Goal: Navigation & Orientation: Find specific page/section

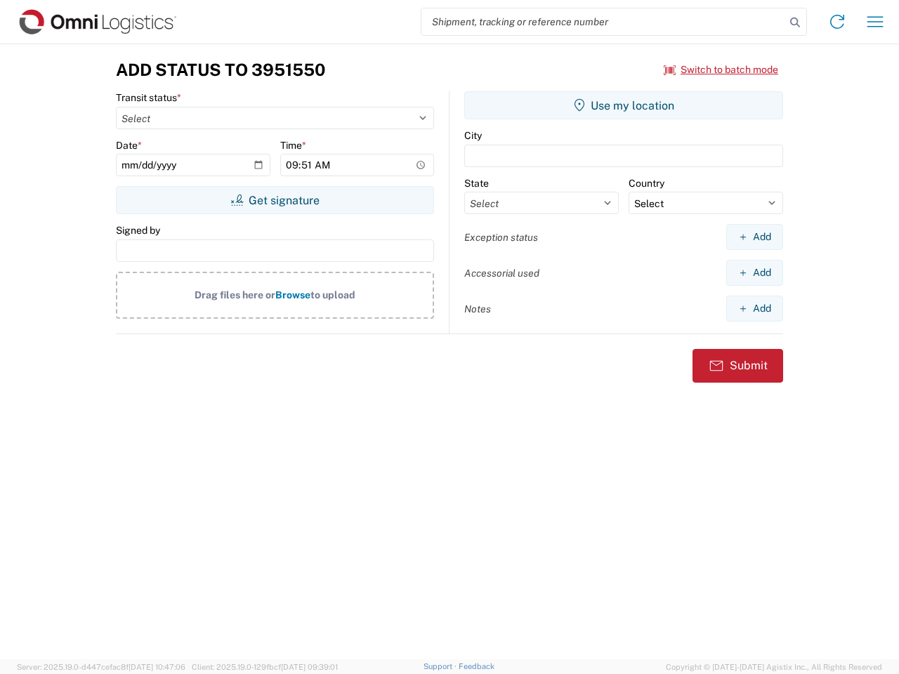
click at [603, 22] on input "search" at bounding box center [603, 21] width 364 height 27
click at [795, 22] on icon at bounding box center [795, 23] width 20 height 20
click at [837, 22] on icon at bounding box center [837, 22] width 22 height 22
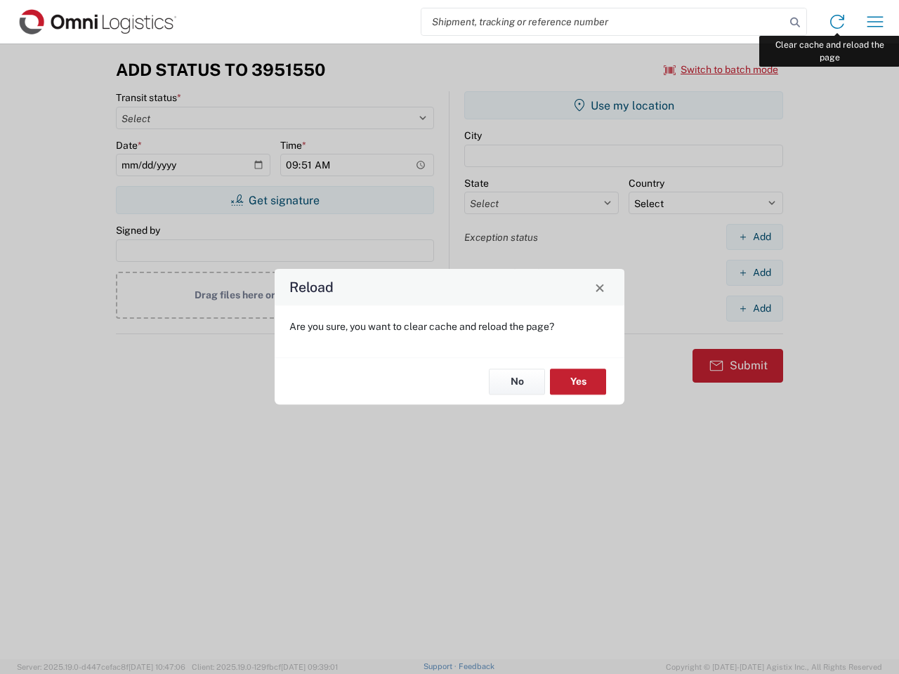
click at [875, 22] on div "Reload Are you sure, you want to clear cache and reload the page? No Yes" at bounding box center [449, 337] width 899 height 674
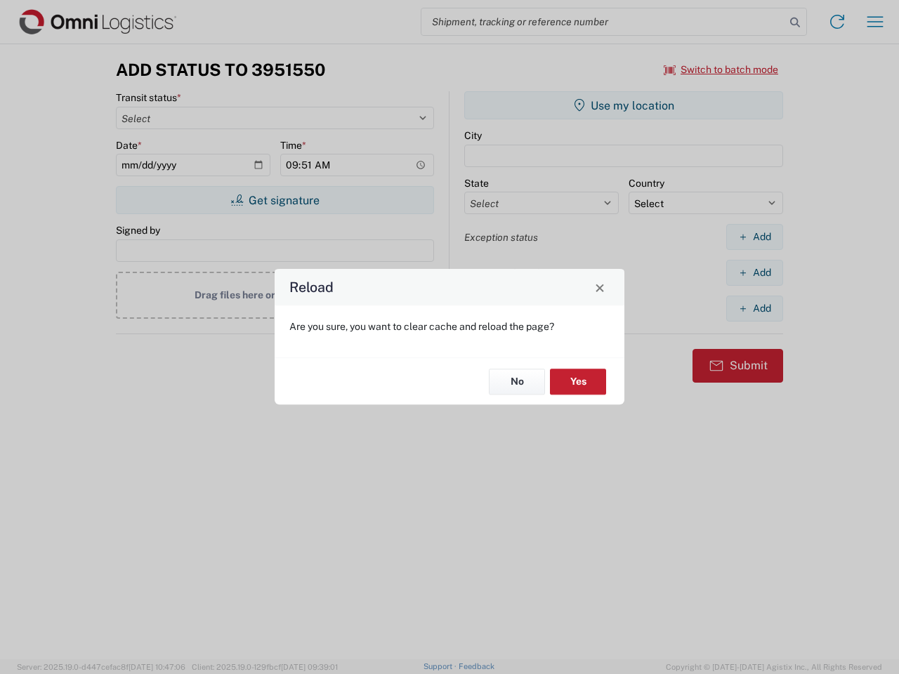
click at [721, 70] on div "Reload Are you sure, you want to clear cache and reload the page? No Yes" at bounding box center [449, 337] width 899 height 674
click at [275, 200] on div "Reload Are you sure, you want to clear cache and reload the page? No Yes" at bounding box center [449, 337] width 899 height 674
click at [624, 105] on div "Reload Are you sure, you want to clear cache and reload the page? No Yes" at bounding box center [449, 337] width 899 height 674
click at [754, 237] on div "Reload Are you sure, you want to clear cache and reload the page? No Yes" at bounding box center [449, 337] width 899 height 674
click at [754, 272] on div "Reload Are you sure, you want to clear cache and reload the page? No Yes" at bounding box center [449, 337] width 899 height 674
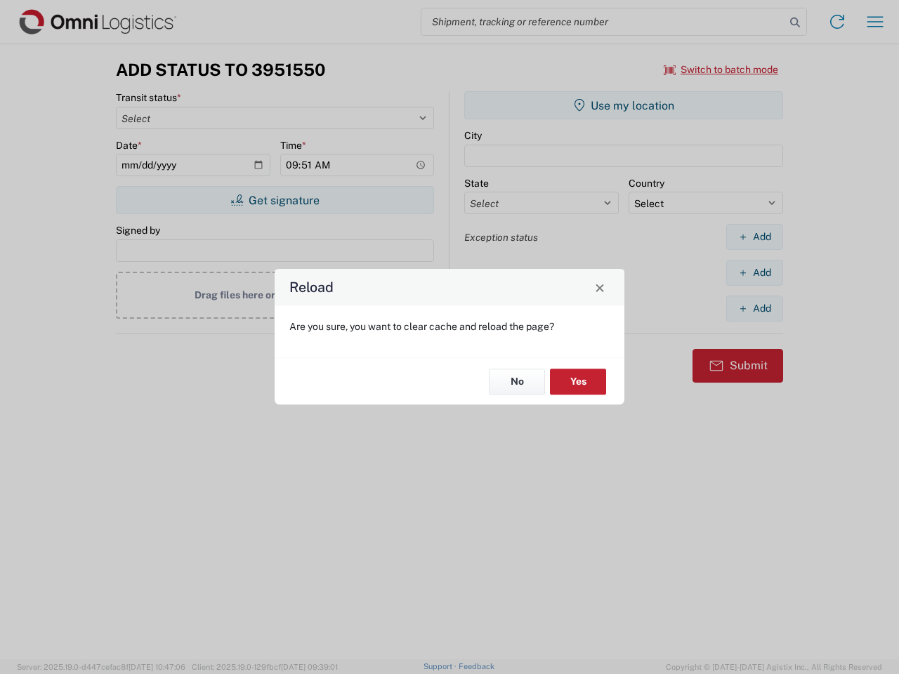
click at [754, 308] on div "Reload Are you sure, you want to clear cache and reload the page? No Yes" at bounding box center [449, 337] width 899 height 674
